Goal: Information Seeking & Learning: Check status

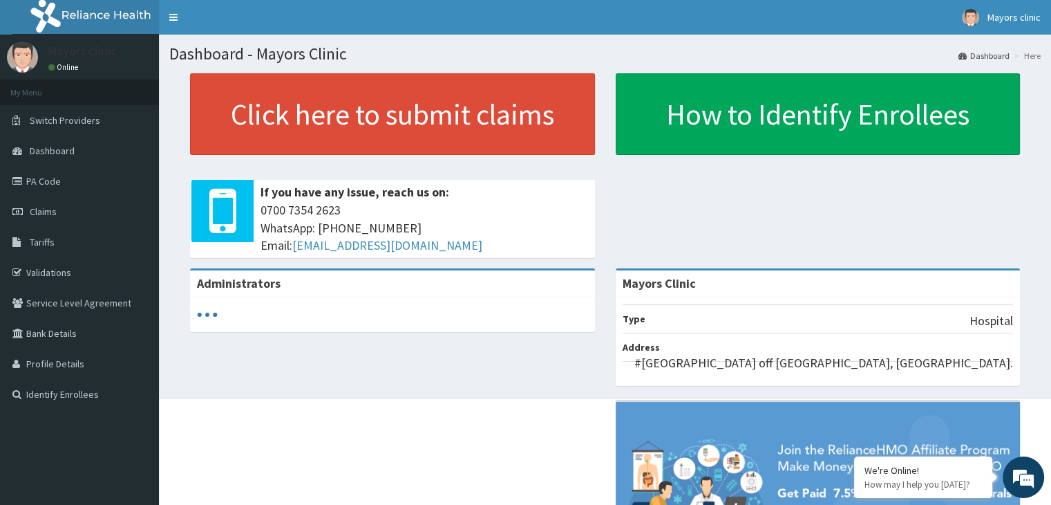
click at [50, 208] on span "Claims" at bounding box center [43, 211] width 27 height 12
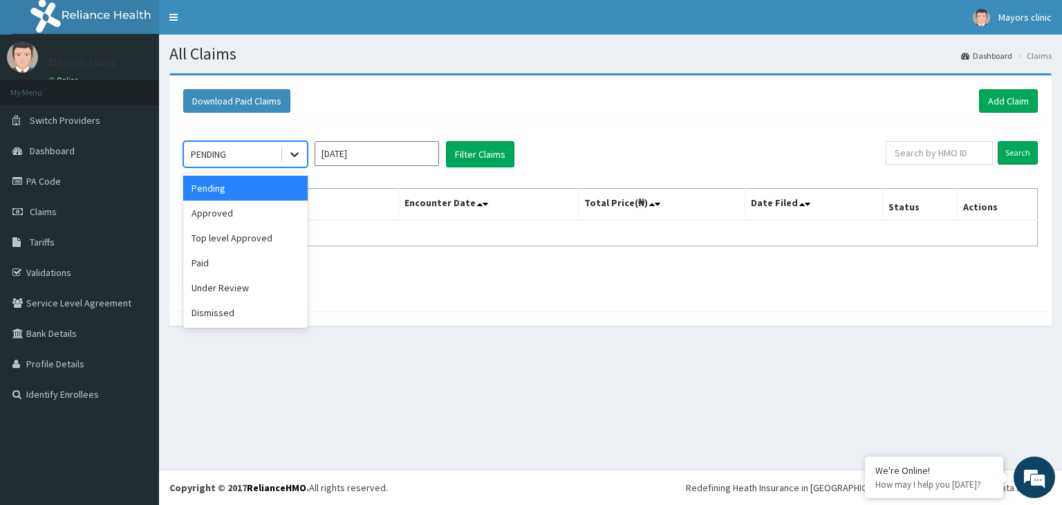
click at [293, 154] on icon at bounding box center [294, 155] width 8 height 5
click at [240, 208] on div "Approved" at bounding box center [245, 212] width 124 height 25
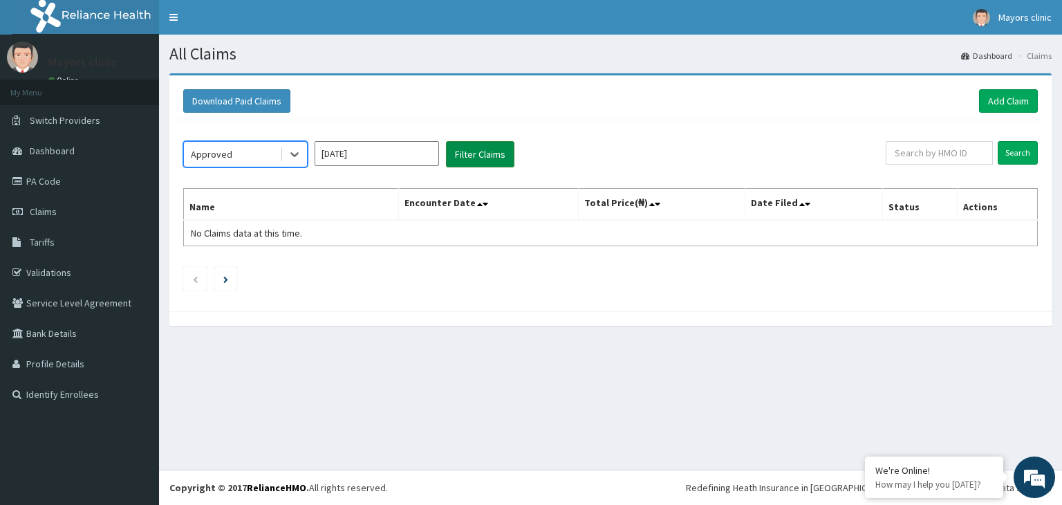
click at [469, 156] on button "Filter Claims" at bounding box center [480, 154] width 68 height 26
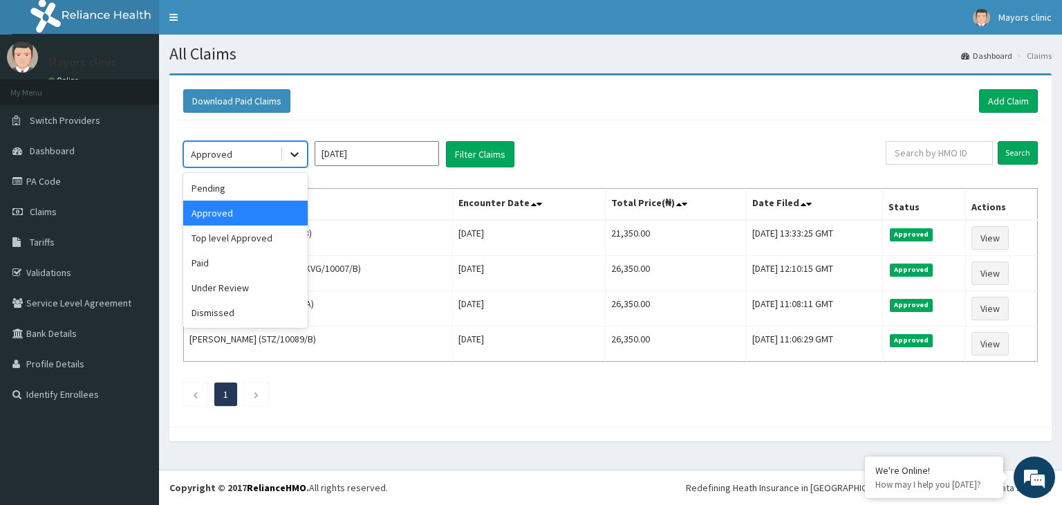
click at [297, 157] on icon at bounding box center [295, 154] width 14 height 14
click at [238, 307] on div "Dismissed" at bounding box center [245, 312] width 124 height 25
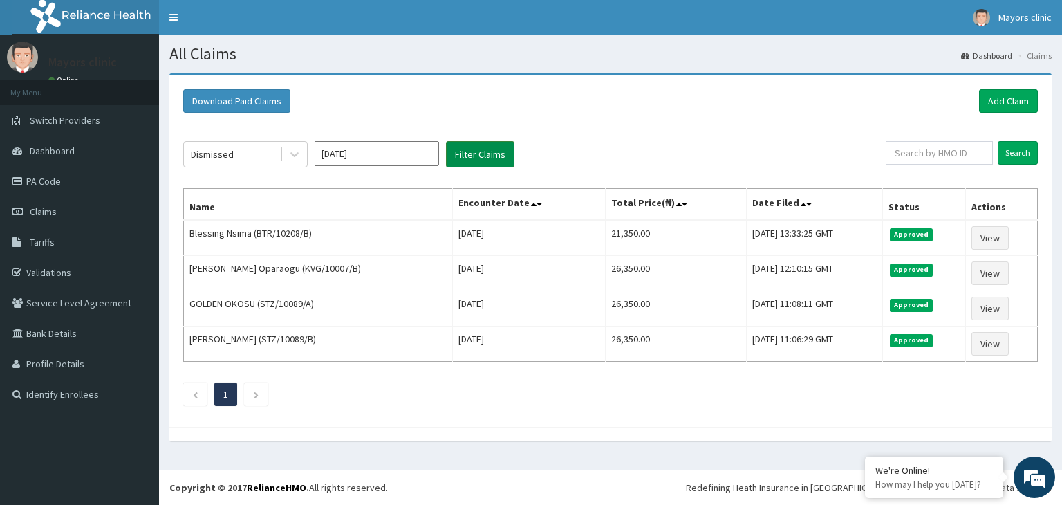
click at [459, 147] on button "Filter Claims" at bounding box center [480, 154] width 68 height 26
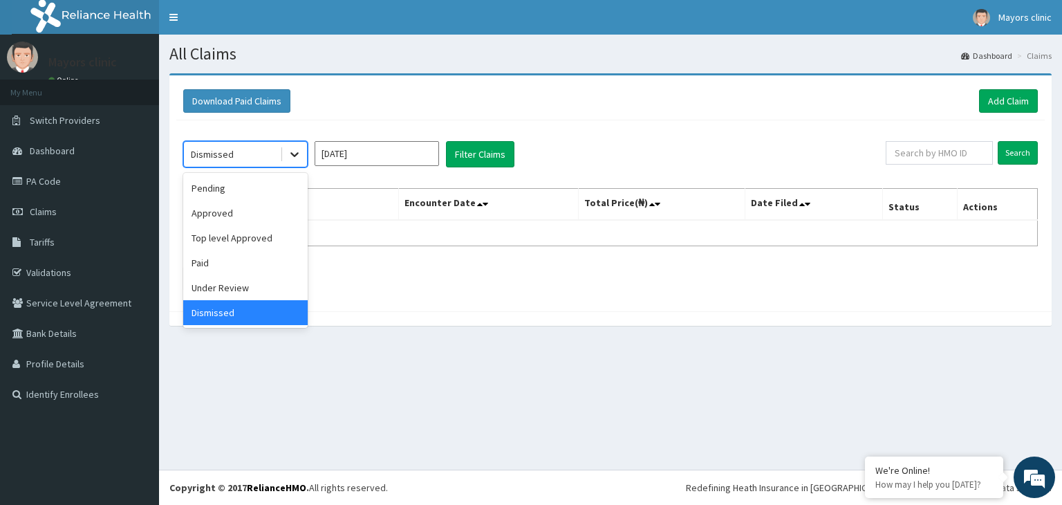
click at [293, 158] on icon at bounding box center [295, 154] width 14 height 14
click at [243, 288] on div "Under Review" at bounding box center [245, 287] width 124 height 25
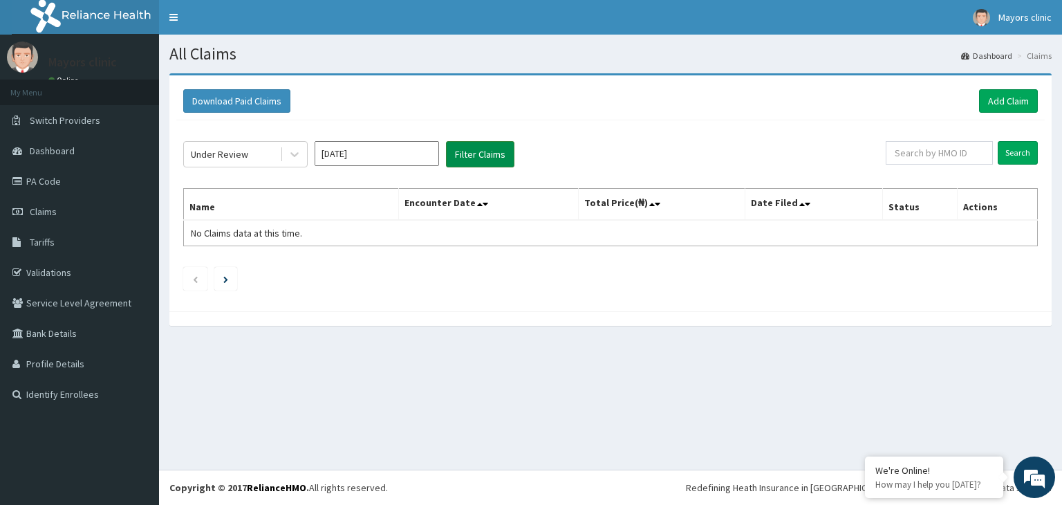
click at [472, 153] on button "Filter Claims" at bounding box center [480, 154] width 68 height 26
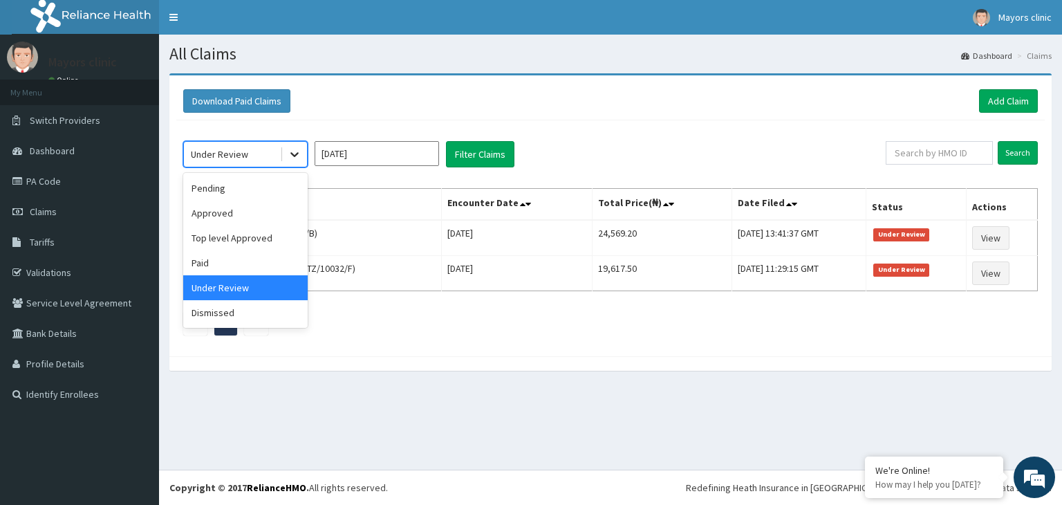
click at [296, 160] on div at bounding box center [294, 154] width 25 height 25
click at [242, 213] on div "Approved" at bounding box center [245, 212] width 124 height 25
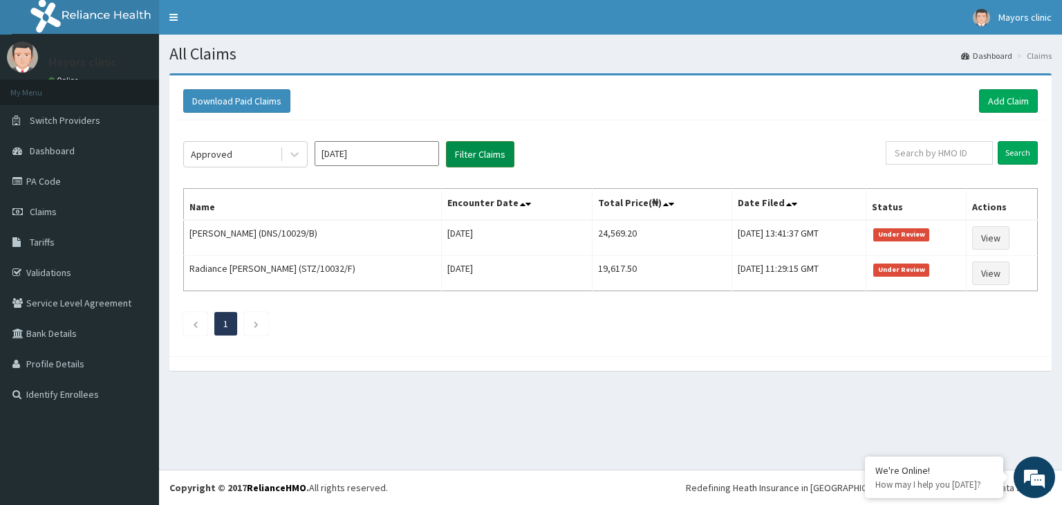
click at [484, 151] on button "Filter Claims" at bounding box center [480, 154] width 68 height 26
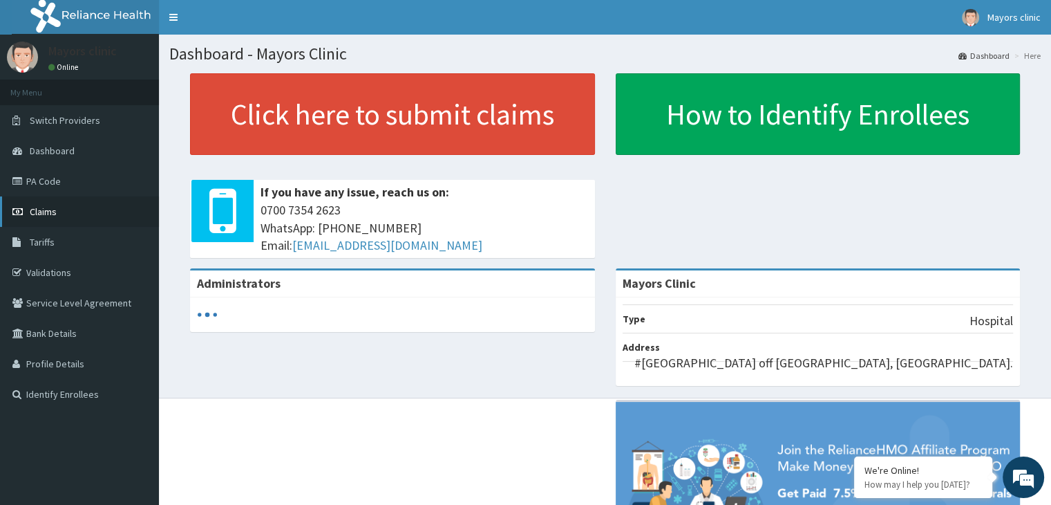
click at [63, 208] on link "Claims" at bounding box center [79, 211] width 159 height 30
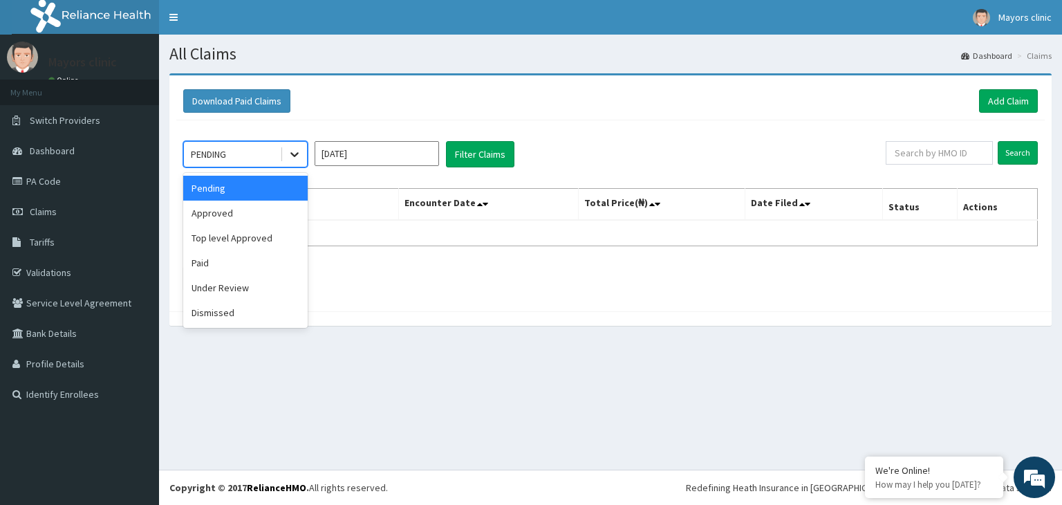
click at [295, 158] on icon at bounding box center [295, 154] width 14 height 14
click at [223, 261] on div "Paid" at bounding box center [245, 262] width 124 height 25
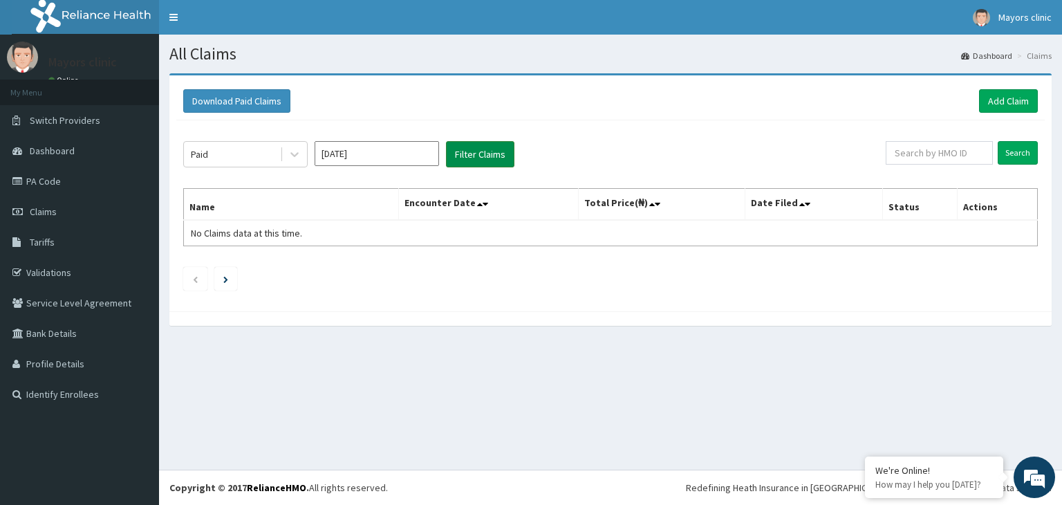
click at [482, 147] on button "Filter Claims" at bounding box center [480, 154] width 68 height 26
click at [467, 153] on button "Filter Claims" at bounding box center [480, 154] width 68 height 26
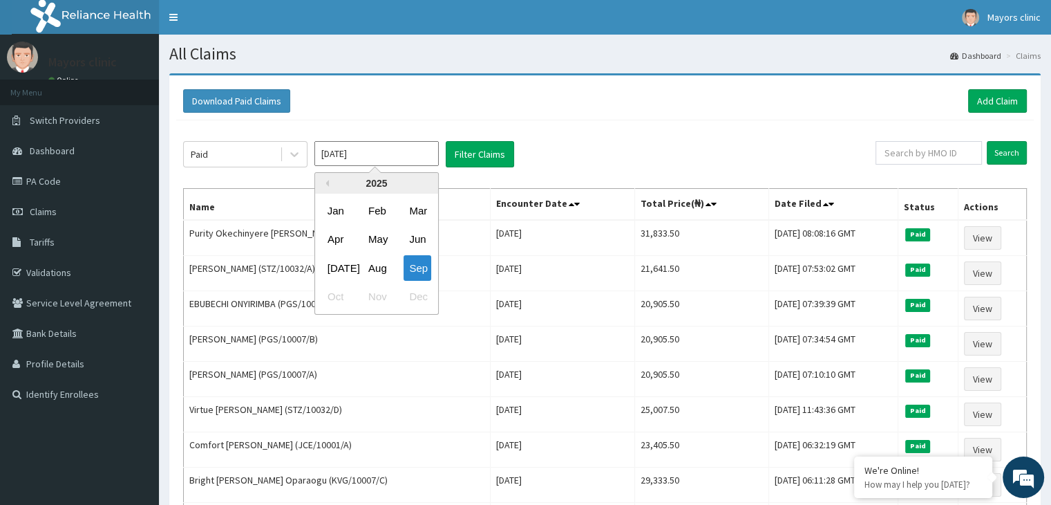
click at [350, 155] on input "[DATE]" at bounding box center [377, 153] width 124 height 25
click at [376, 272] on div "Aug" at bounding box center [377, 268] width 28 height 26
type input "[DATE]"
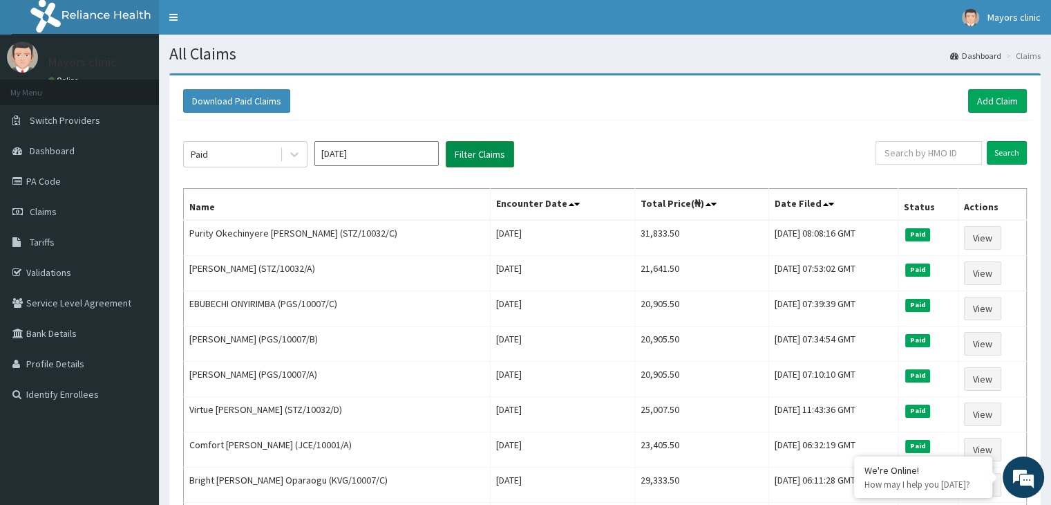
click at [466, 149] on button "Filter Claims" at bounding box center [480, 154] width 68 height 26
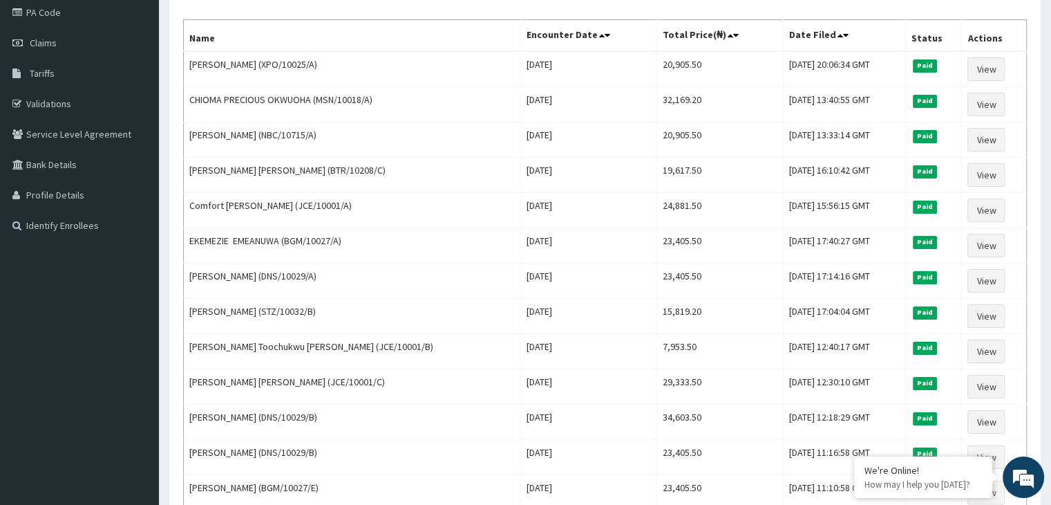
scroll to position [221, 0]
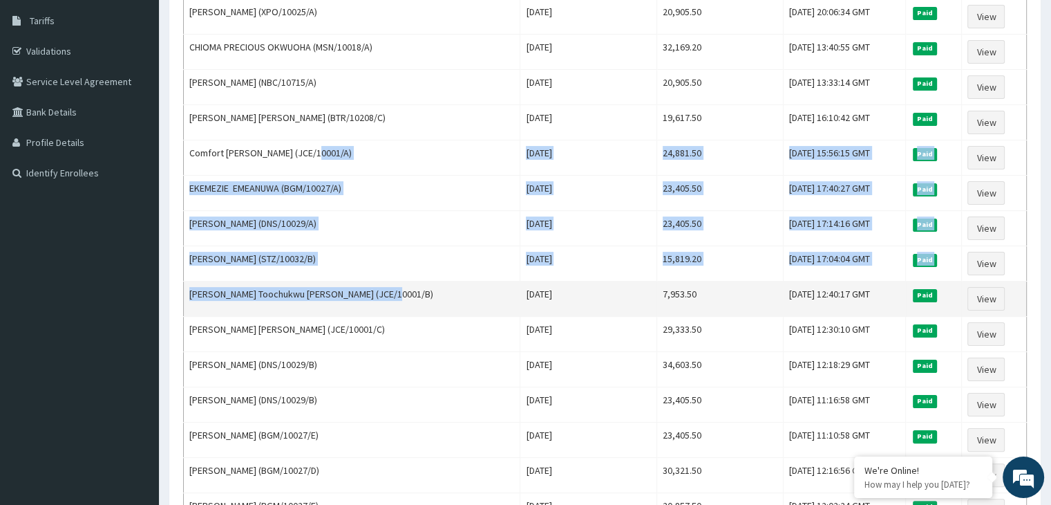
drag, startPoint x: 466, startPoint y: 149, endPoint x: 470, endPoint y: 291, distance: 142.5
click at [470, 291] on td "[PERSON_NAME] Toochukwu [PERSON_NAME] (JCE/10001/B)" at bounding box center [352, 298] width 337 height 35
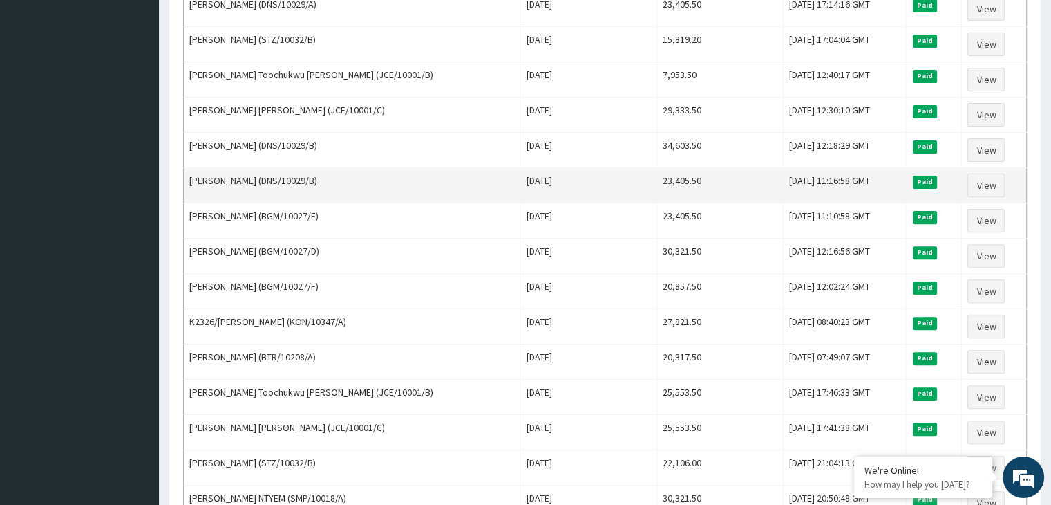
scroll to position [442, 0]
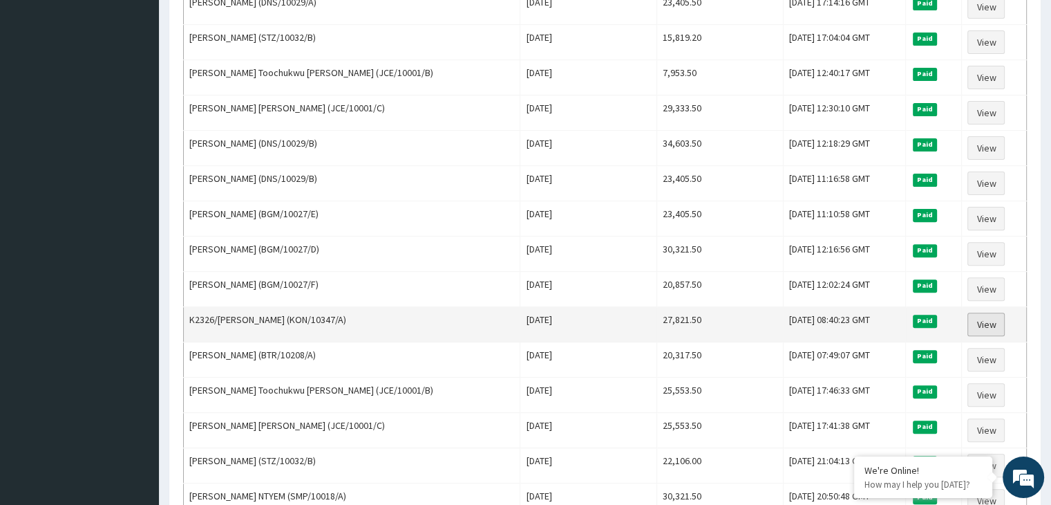
click at [990, 313] on link "View" at bounding box center [986, 324] width 37 height 24
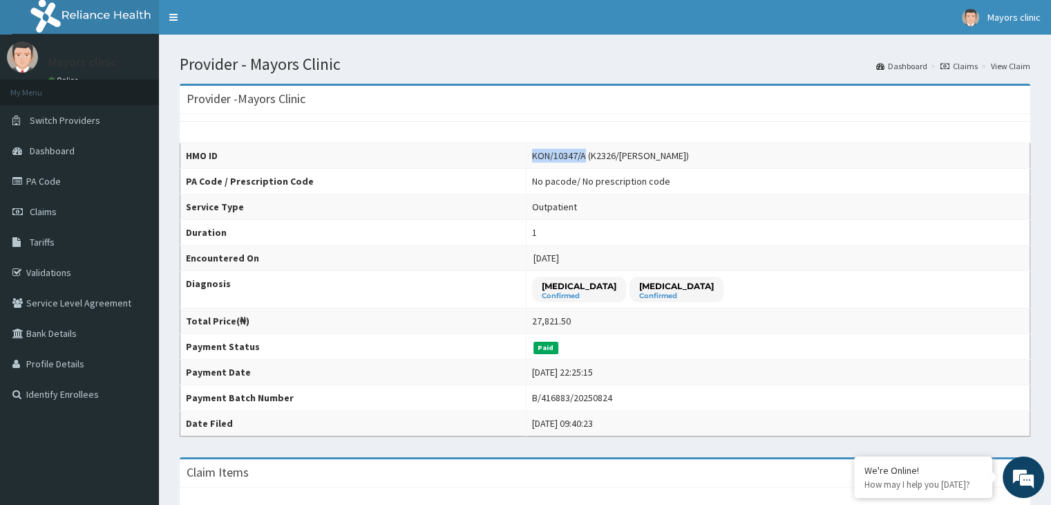
drag, startPoint x: 606, startPoint y: 155, endPoint x: 547, endPoint y: 153, distance: 58.1
click at [547, 153] on td "KON/10347/A (K2326/Chibueze Erondu)" at bounding box center [778, 156] width 504 height 26
drag, startPoint x: 547, startPoint y: 153, endPoint x: 606, endPoint y: 156, distance: 58.1
click at [606, 156] on td "KON/10347/A (K2326/Chibueze Erondu)" at bounding box center [778, 156] width 504 height 26
click at [619, 175] on div "No pacode / No prescription code" at bounding box center [601, 181] width 138 height 14
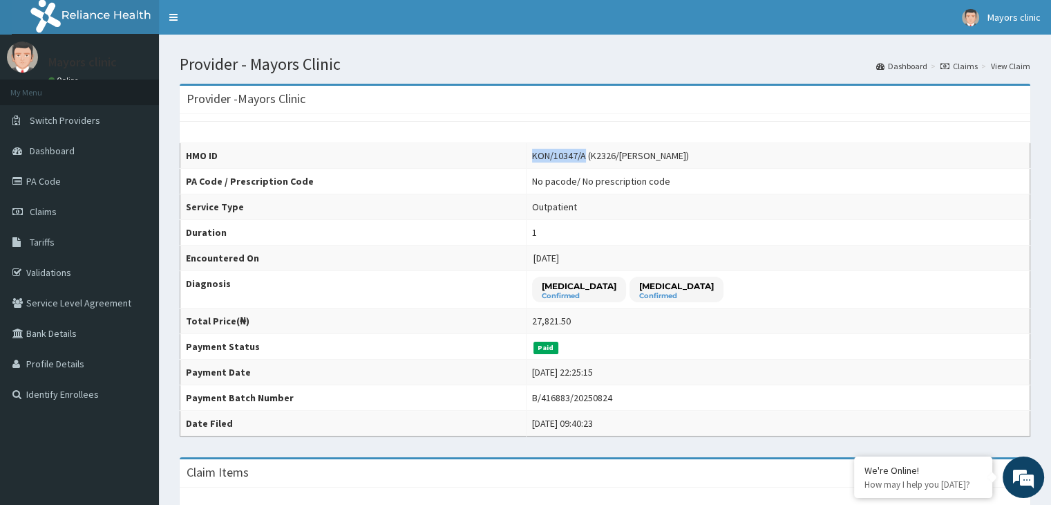
drag, startPoint x: 606, startPoint y: 157, endPoint x: 550, endPoint y: 153, distance: 56.1
click at [550, 153] on td "KON/10347/A (K2326/Chibueze Erondu)" at bounding box center [778, 156] width 504 height 26
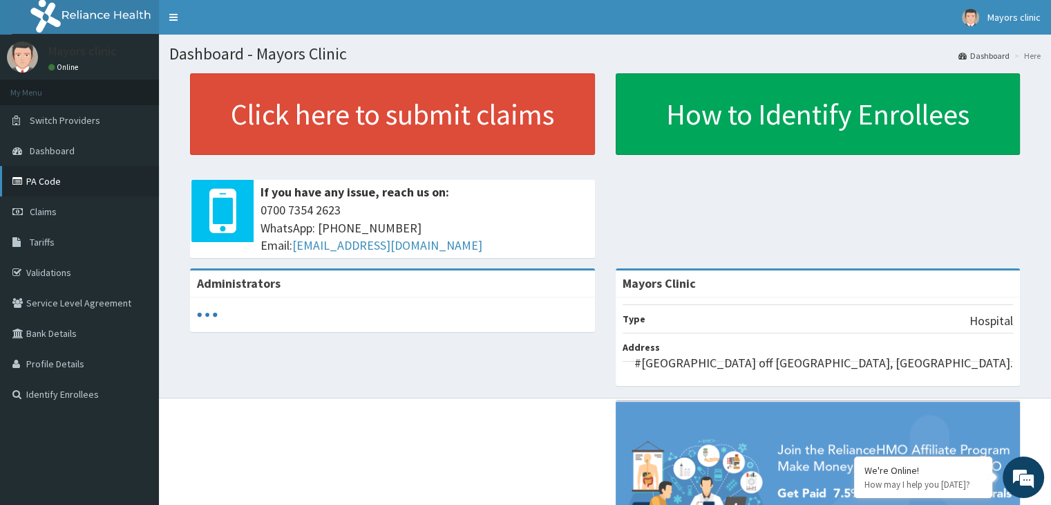
click at [63, 186] on link "PA Code" at bounding box center [79, 181] width 159 height 30
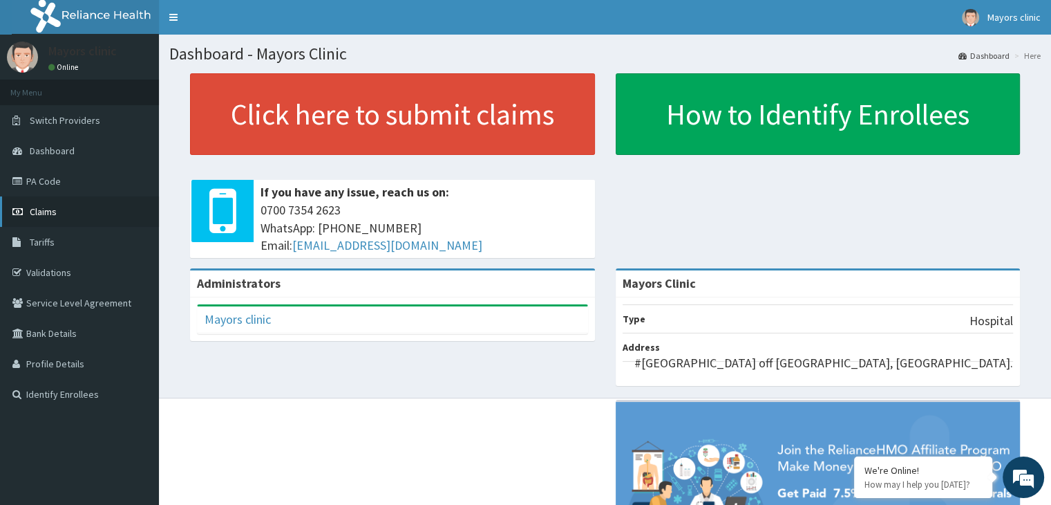
click at [44, 212] on span "Claims" at bounding box center [43, 211] width 27 height 12
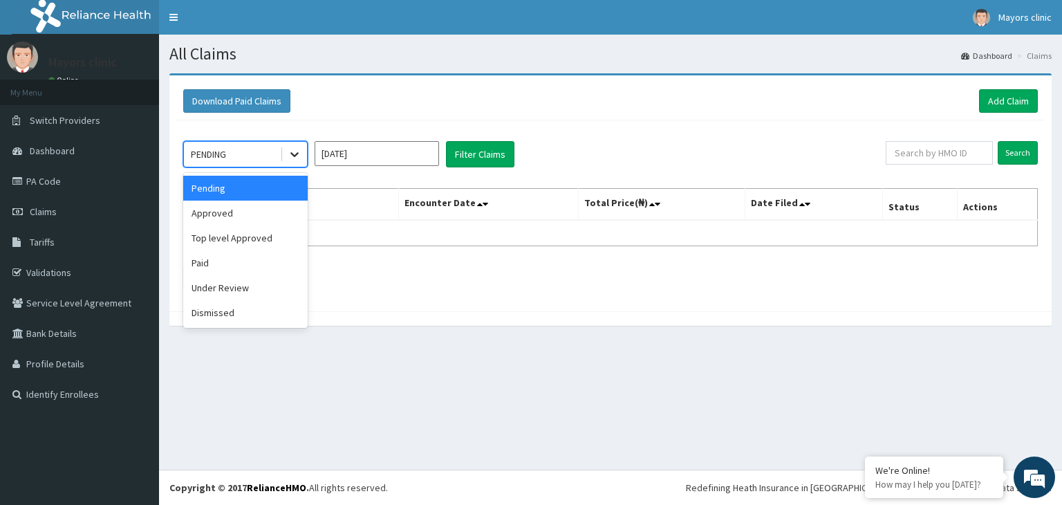
click at [297, 156] on icon at bounding box center [295, 154] width 14 height 14
click at [209, 264] on div "Paid" at bounding box center [245, 262] width 124 height 25
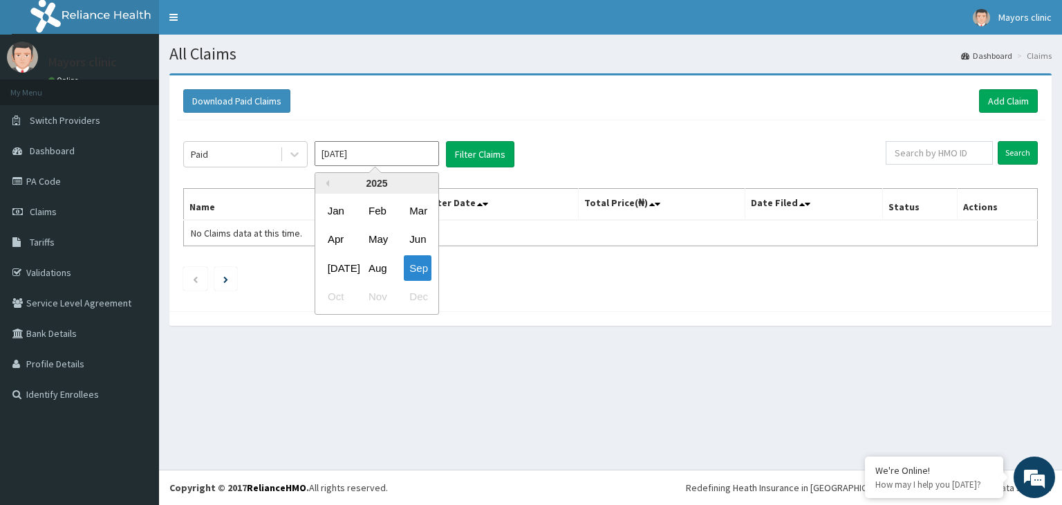
click at [401, 161] on input "[DATE]" at bounding box center [377, 153] width 124 height 25
click at [372, 261] on div "Aug" at bounding box center [377, 268] width 28 height 26
type input "[DATE]"
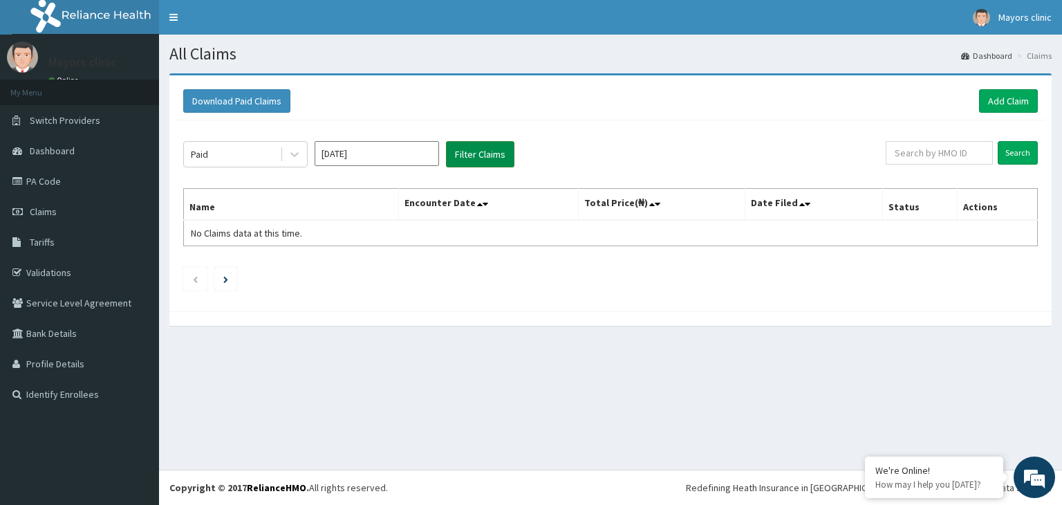
click at [497, 144] on button "Filter Claims" at bounding box center [480, 154] width 68 height 26
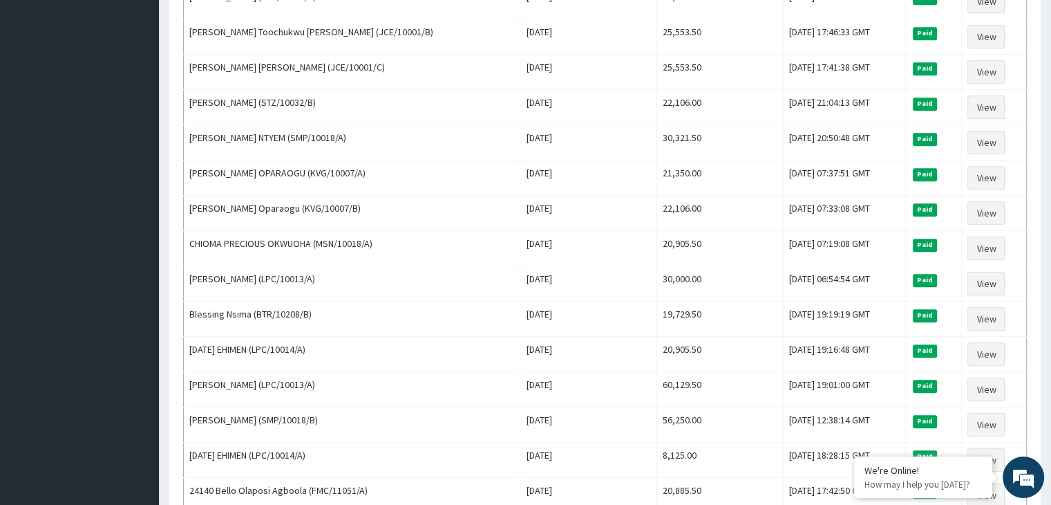
scroll to position [800, 0]
click at [160, 163] on div "Download Paid Claims Add Claim × Note you can only download claims within a max…" at bounding box center [605, 275] width 892 height 2003
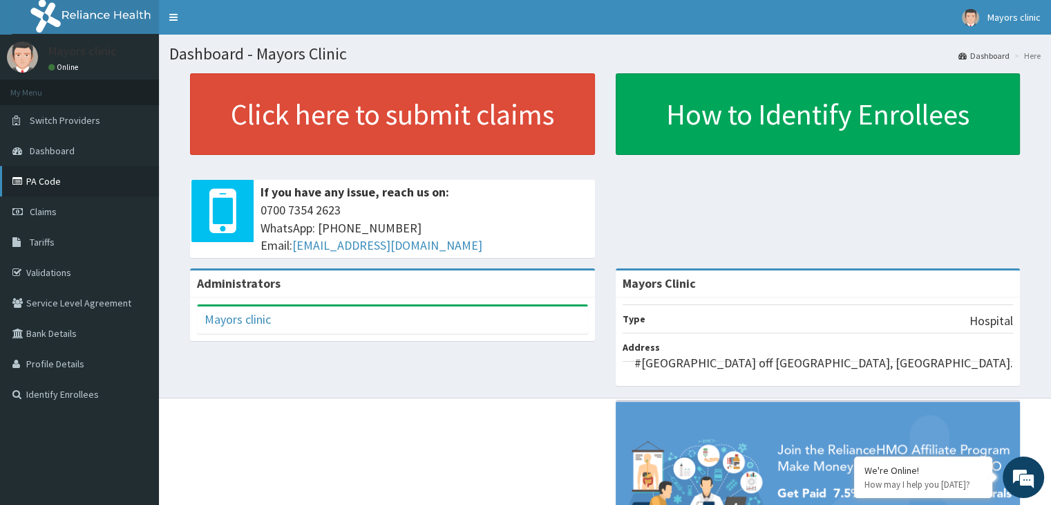
click at [88, 183] on link "PA Code" at bounding box center [79, 181] width 159 height 30
click at [51, 214] on span "Claims" at bounding box center [43, 211] width 27 height 12
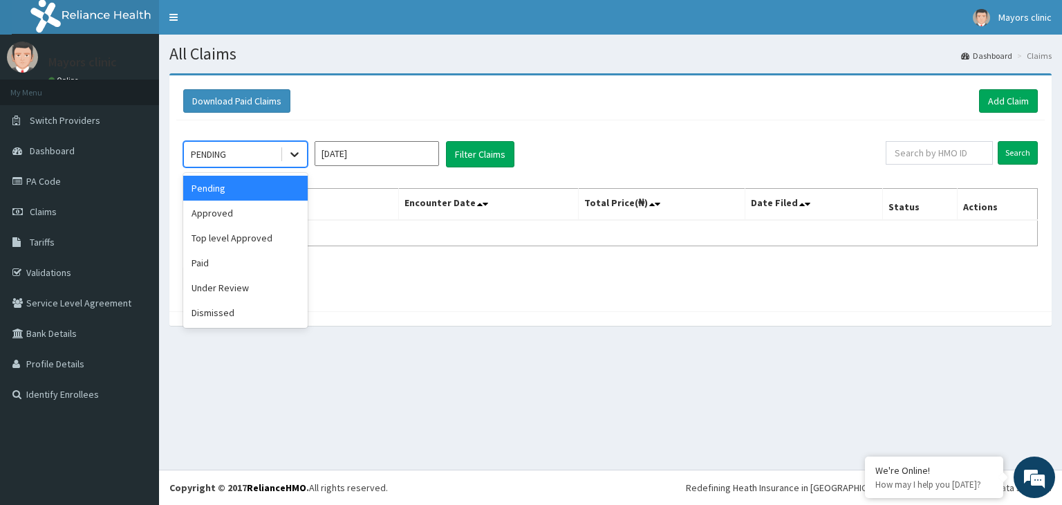
click at [294, 157] on icon at bounding box center [295, 154] width 14 height 14
click at [221, 258] on div "Paid" at bounding box center [245, 262] width 124 height 25
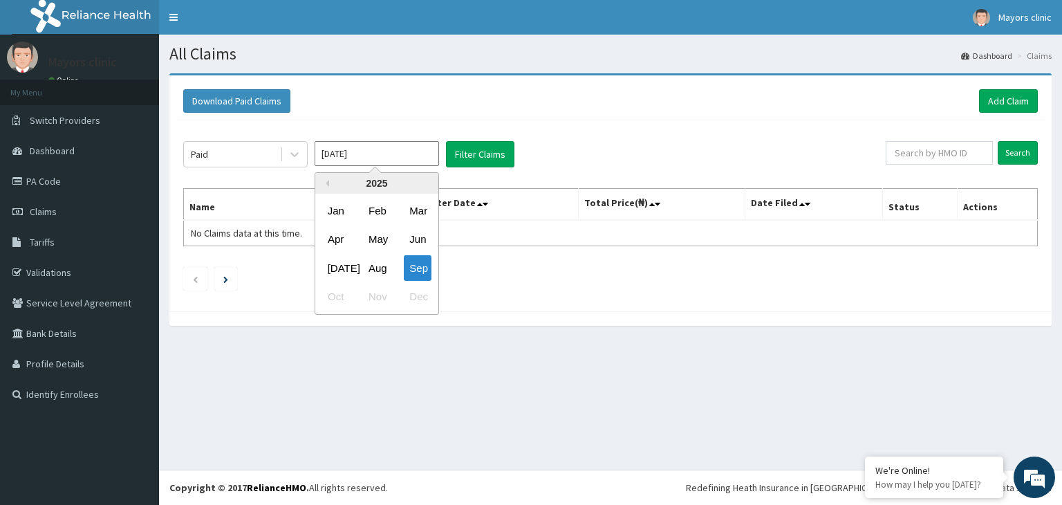
click at [392, 148] on input "[DATE]" at bounding box center [377, 153] width 124 height 25
click at [384, 262] on div "Aug" at bounding box center [377, 268] width 28 height 26
type input "[DATE]"
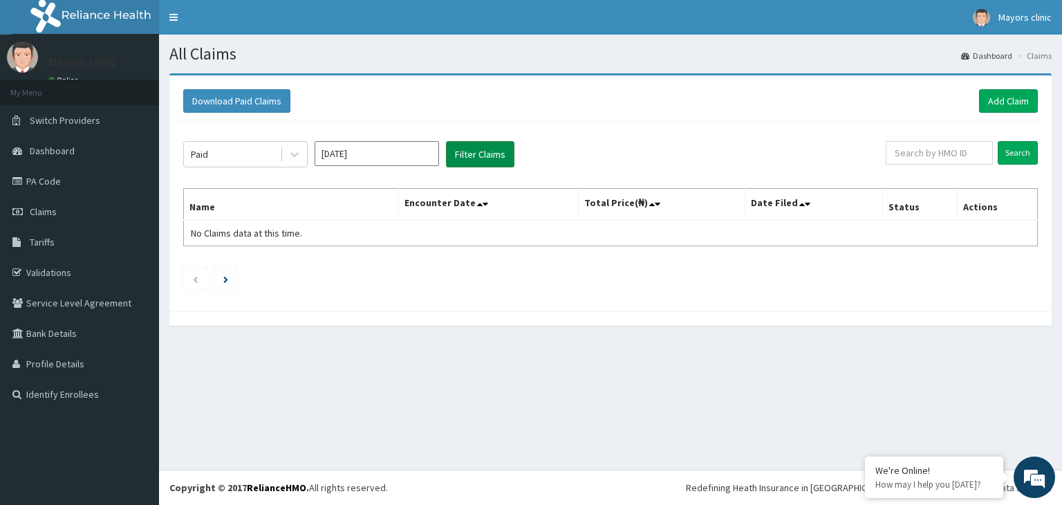
click at [476, 153] on button "Filter Claims" at bounding box center [480, 154] width 68 height 26
